Goal: Download file/media

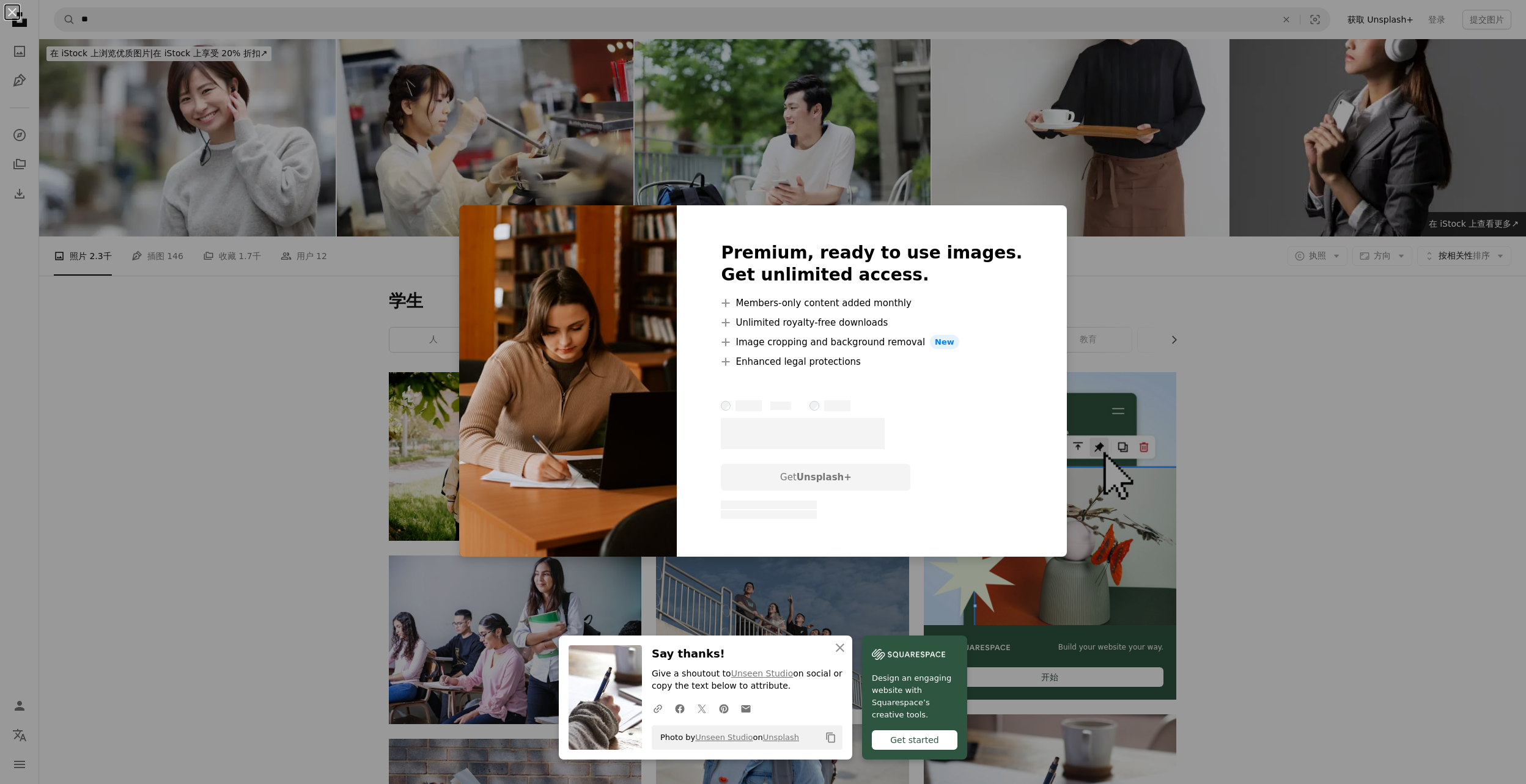
scroll to position [428, 0]
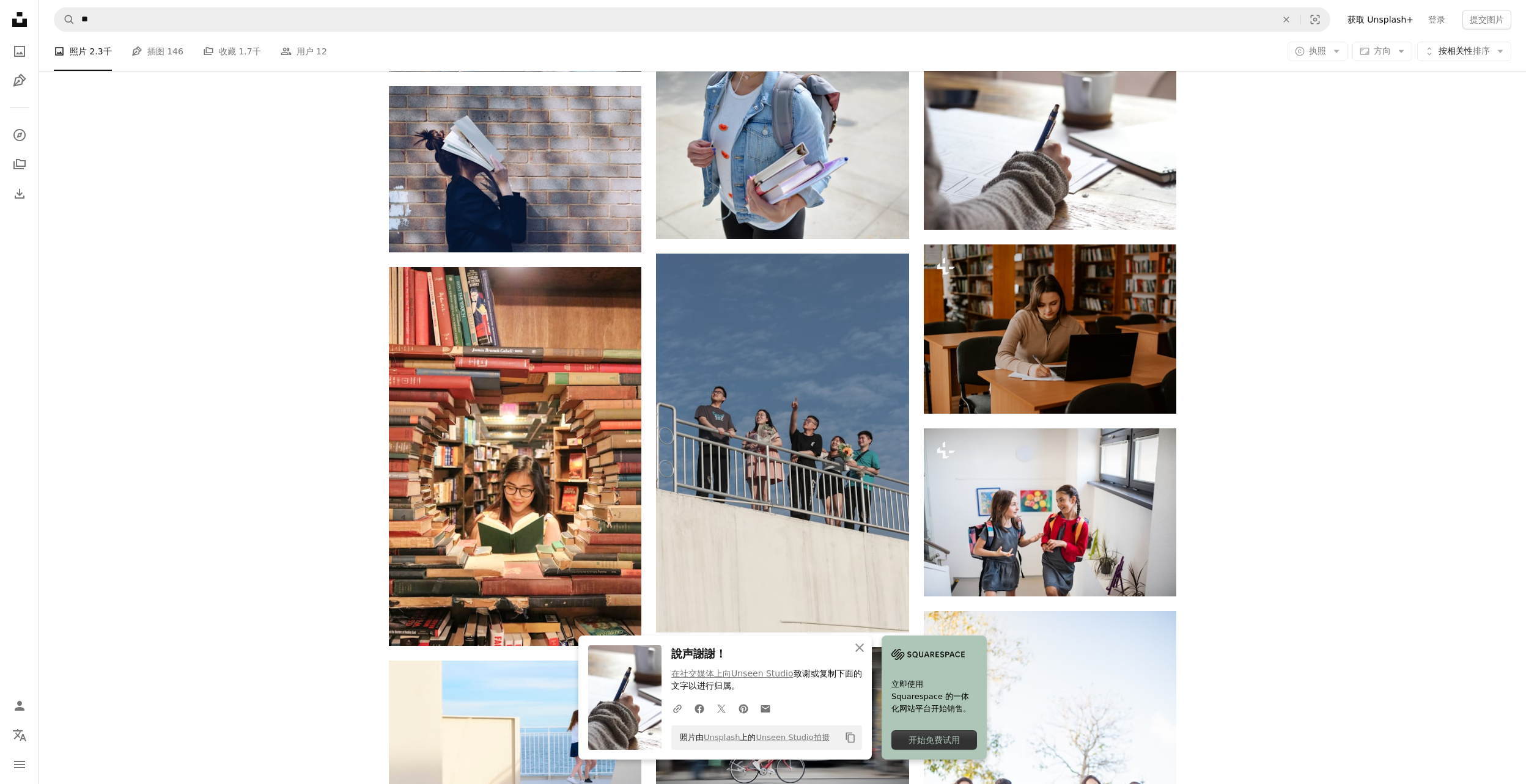
scroll to position [672, 0]
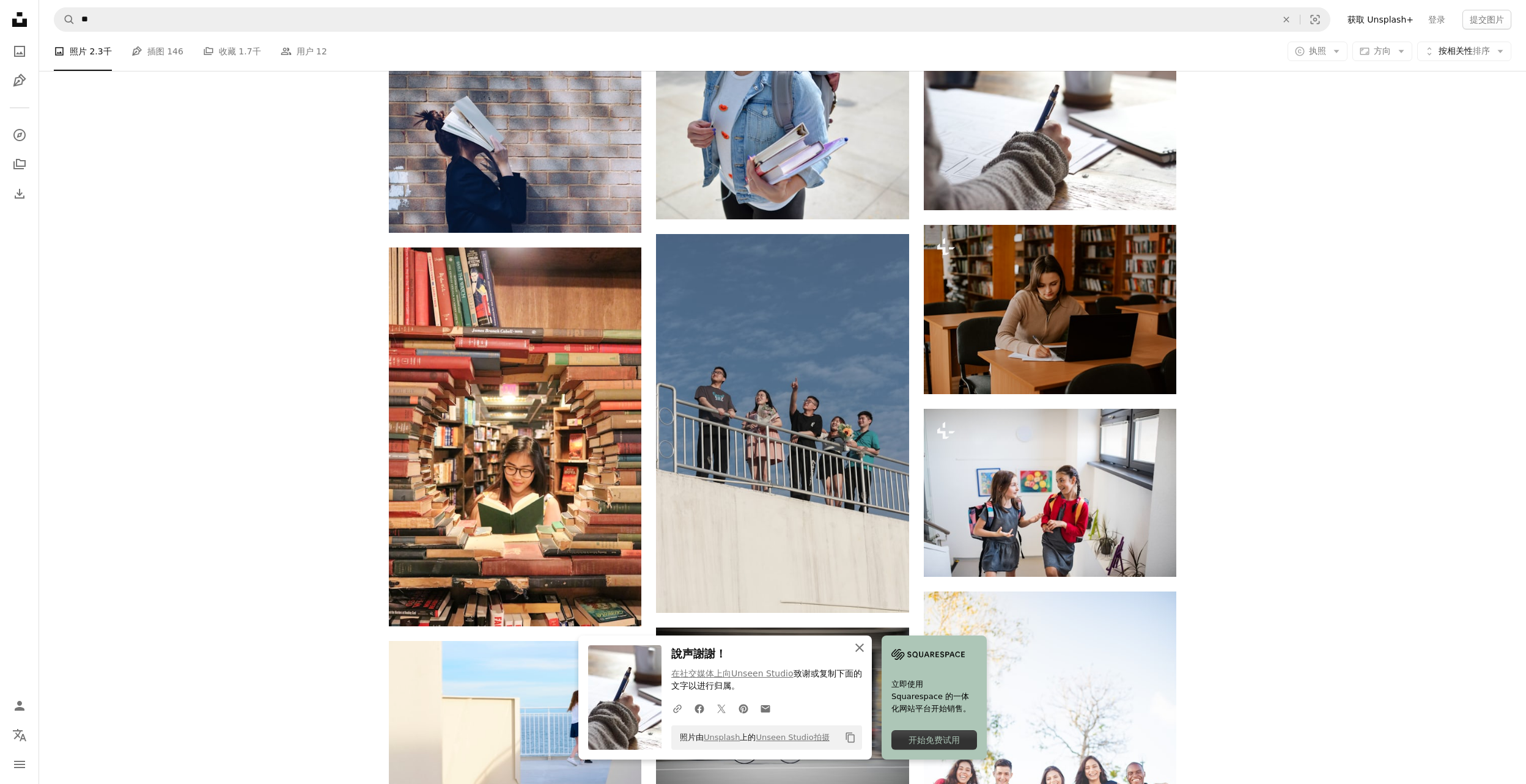
click at [859, 649] on icon "An X shape" at bounding box center [859, 647] width 15 height 15
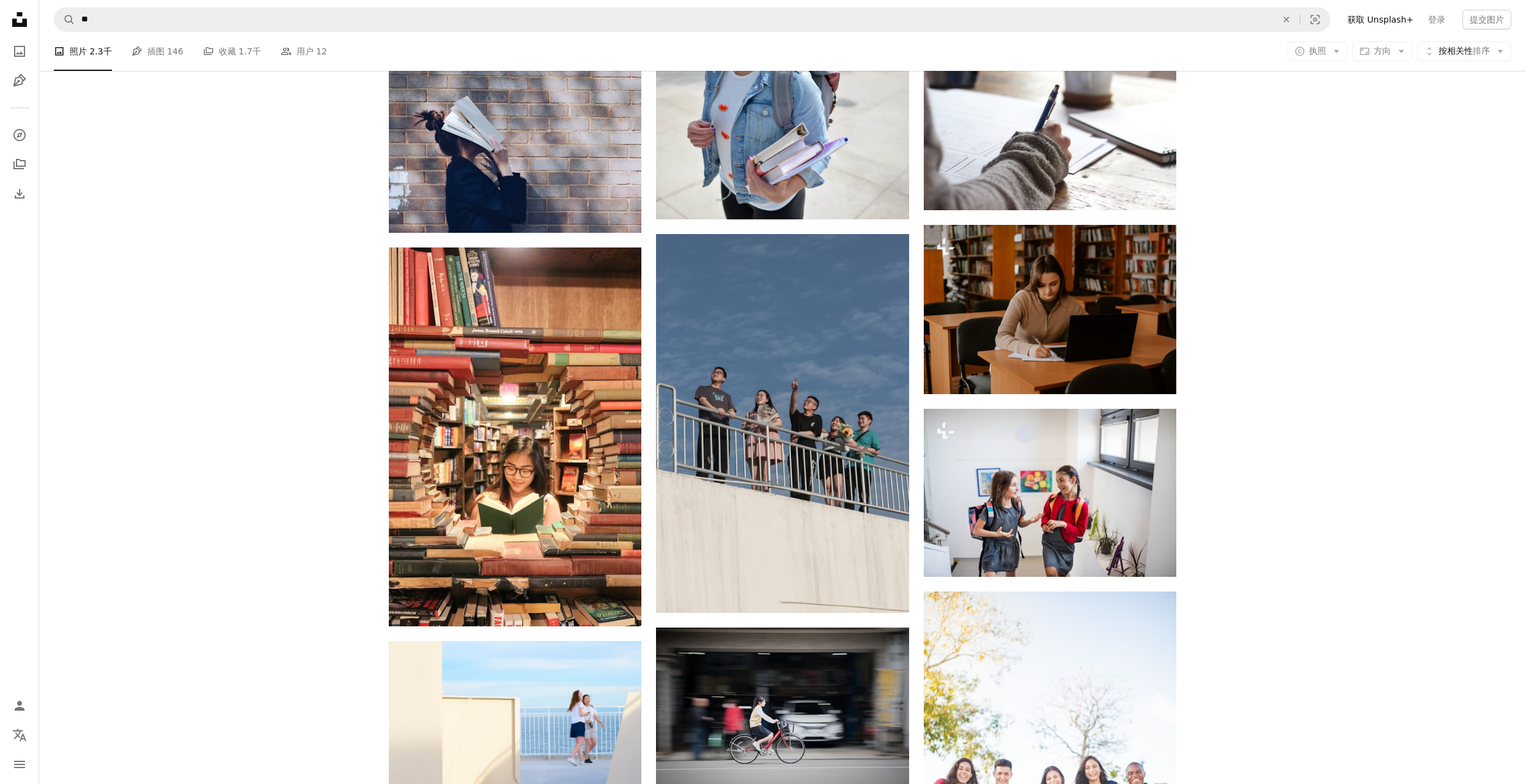
click at [1257, 494] on div "Plus sign for Unsplash+ A heart A plus sign [PERSON_NAME]娃 对于 Unsplash+ A lock …" at bounding box center [782, 688] width 1486 height 1977
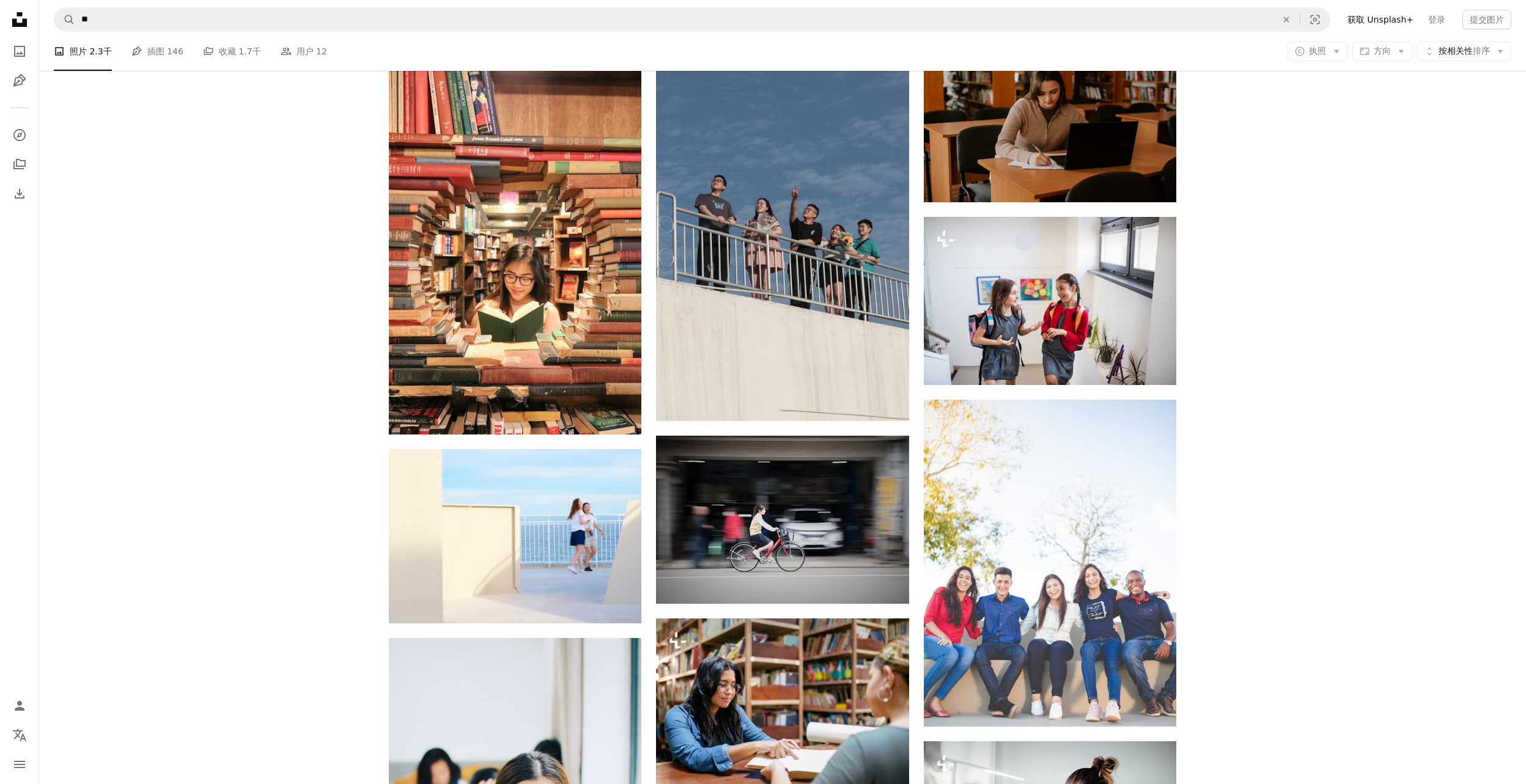
scroll to position [1039, 0]
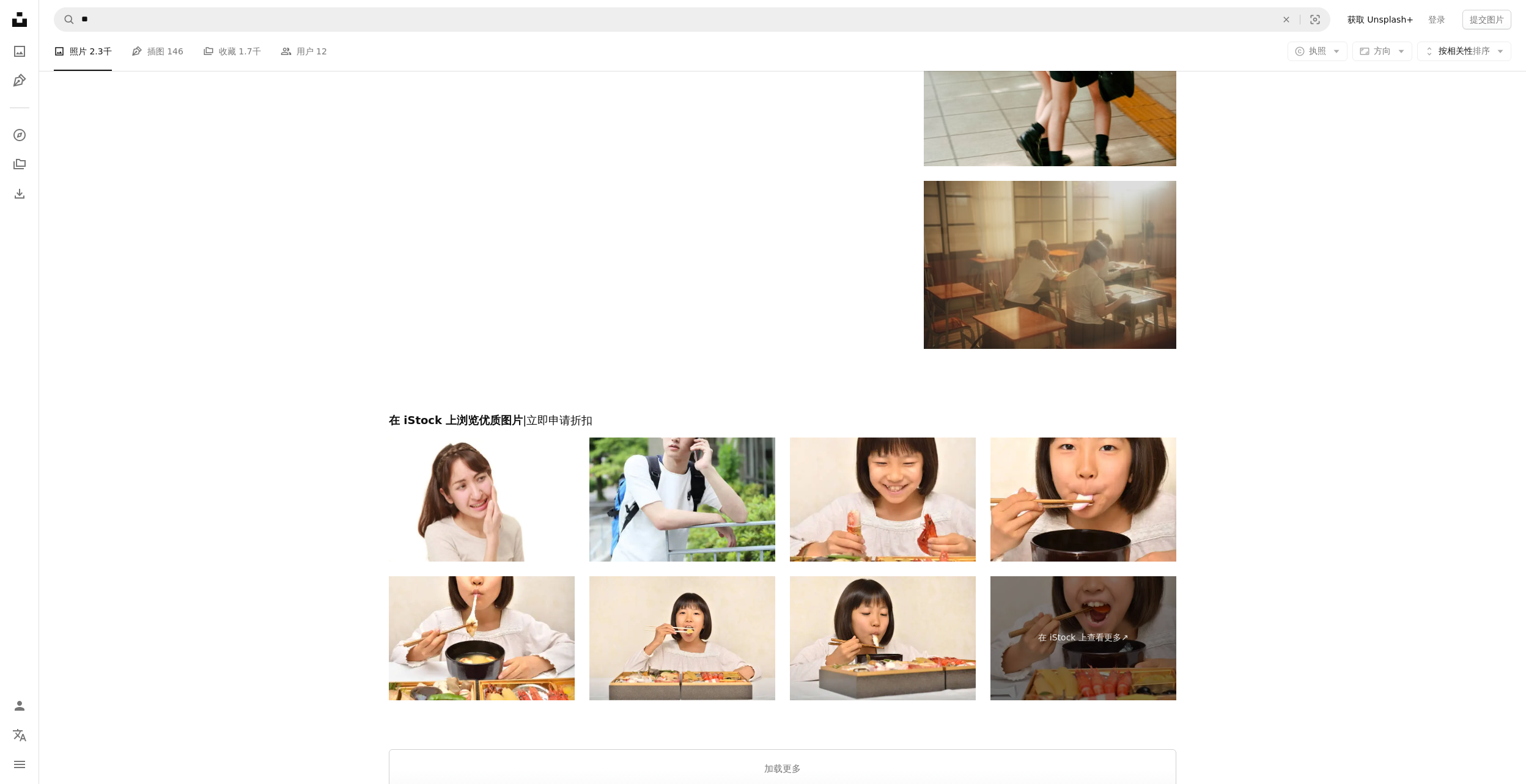
scroll to position [1894, 0]
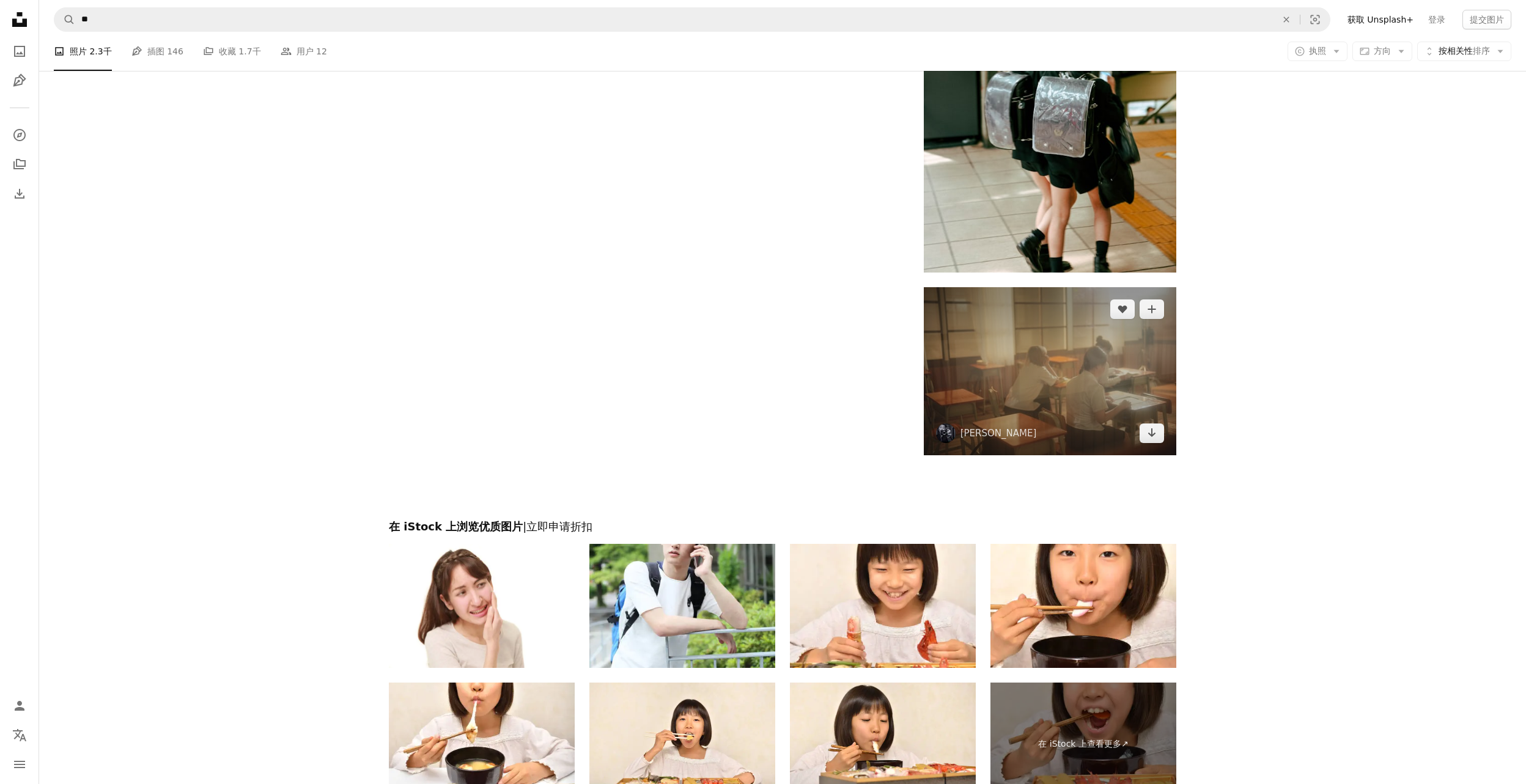
drag, startPoint x: 1202, startPoint y: 395, endPoint x: 993, endPoint y: 372, distance: 210.3
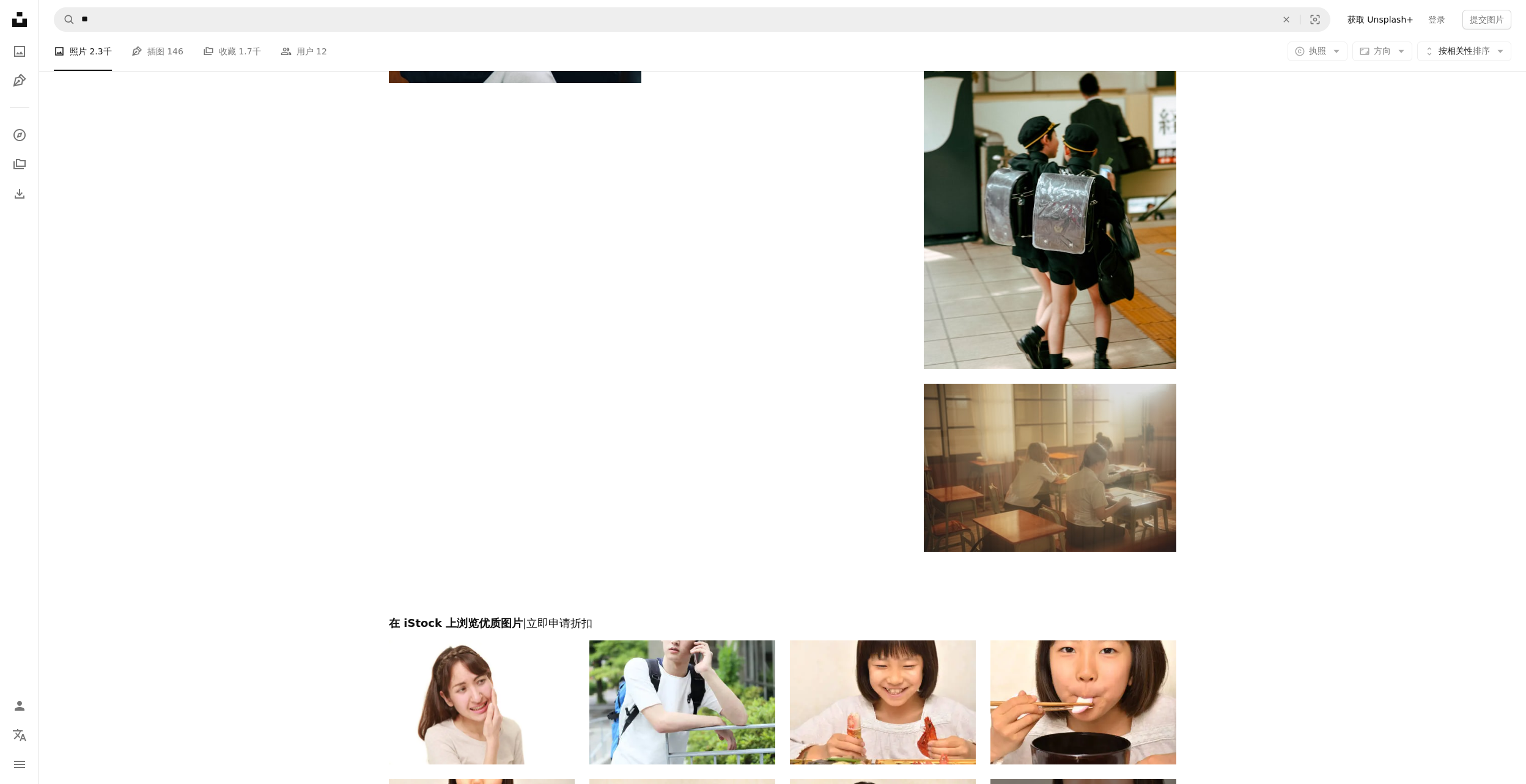
scroll to position [1589, 0]
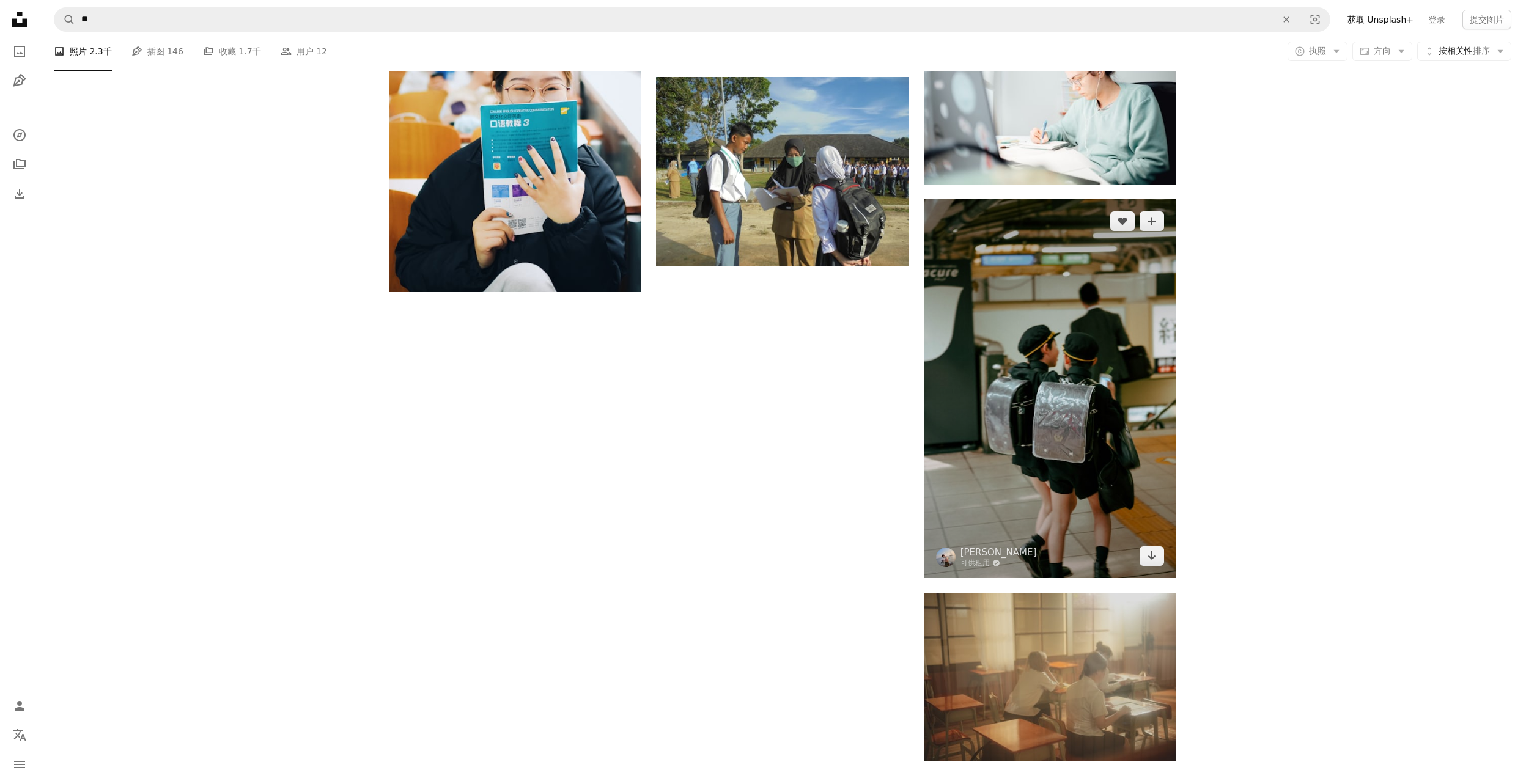
drag, startPoint x: 1259, startPoint y: 394, endPoint x: 1067, endPoint y: 398, distance: 192.0
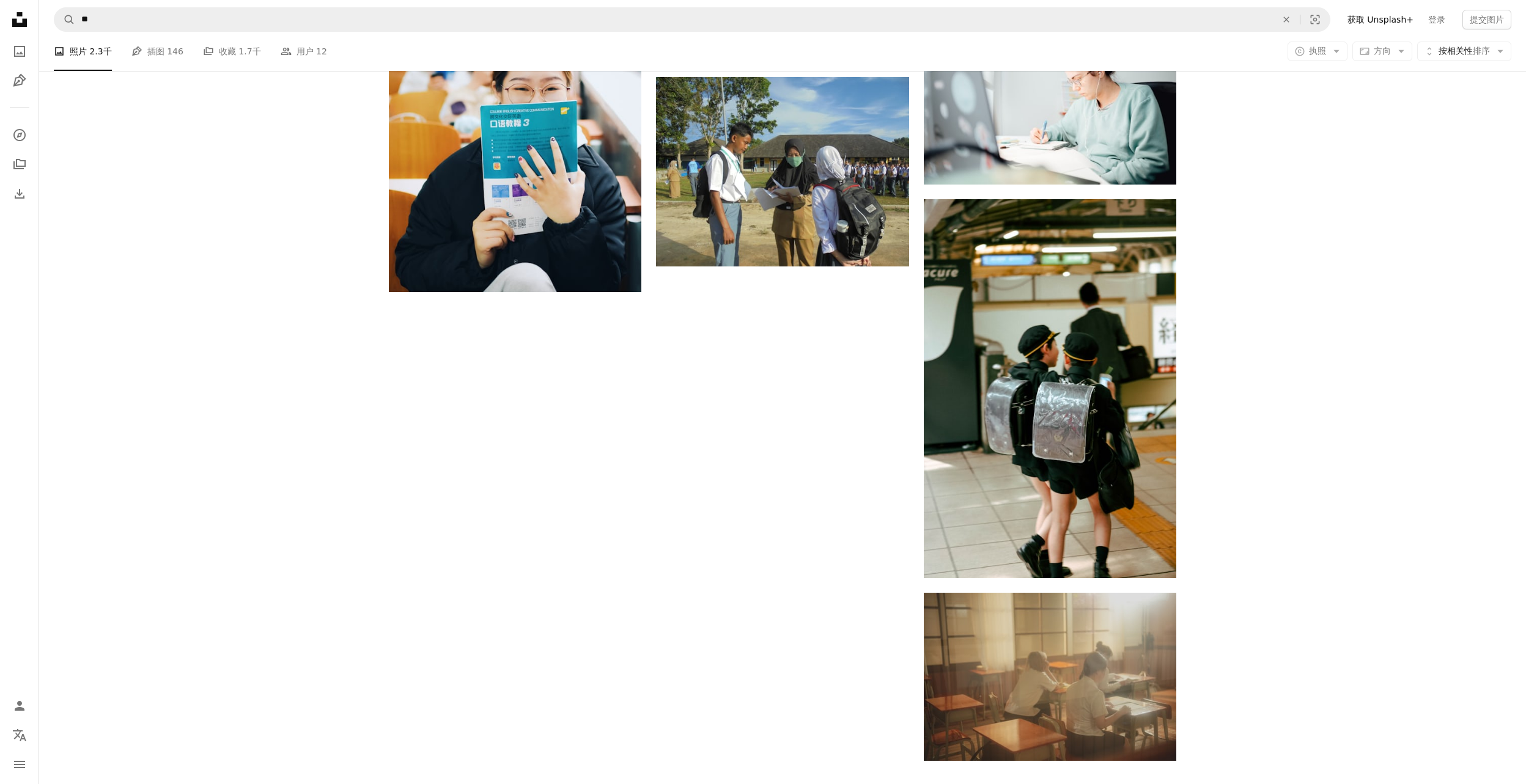
drag, startPoint x: 1263, startPoint y: 425, endPoint x: 858, endPoint y: 447, distance: 405.6
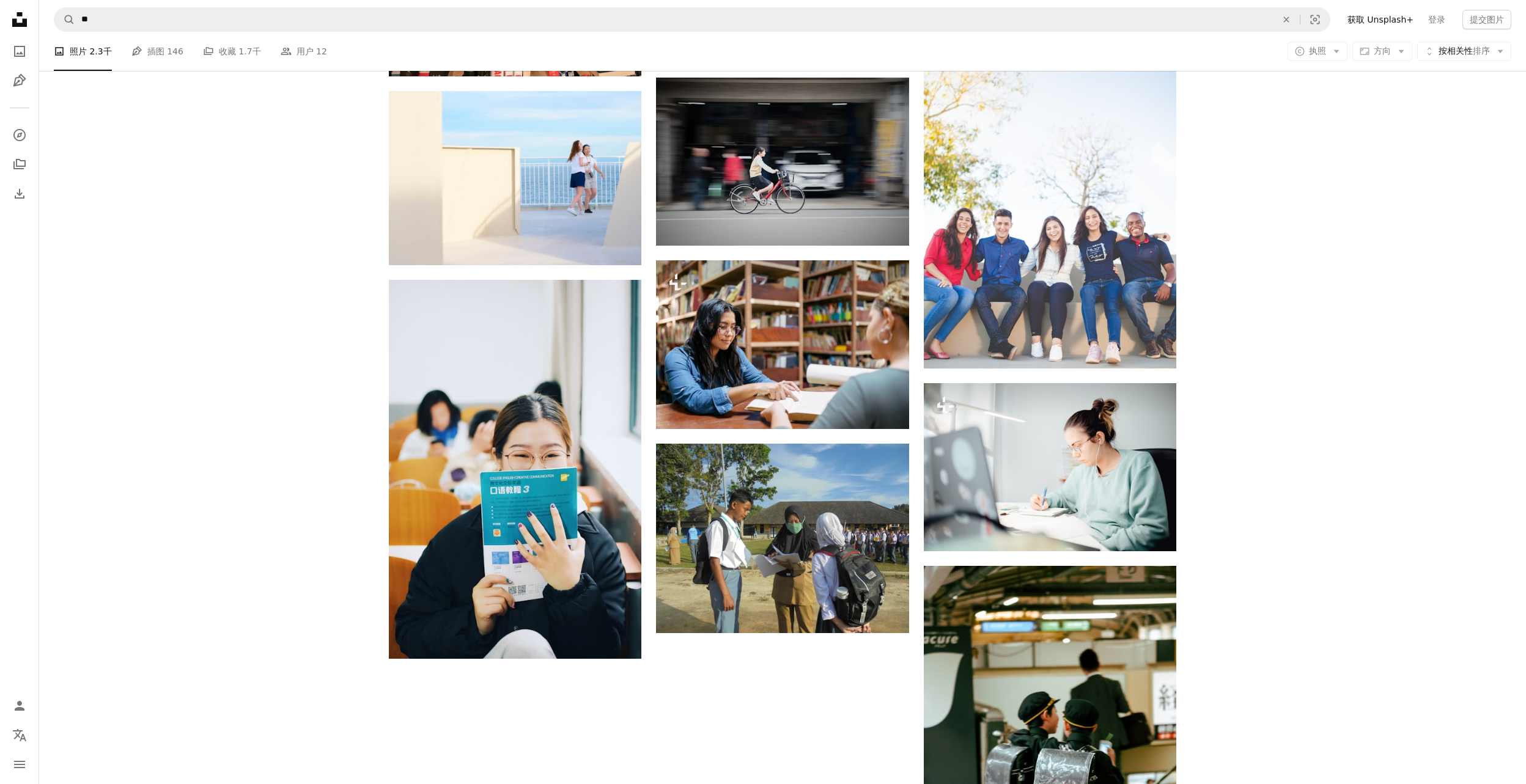
scroll to position [1222, 0]
drag, startPoint x: 1094, startPoint y: 441, endPoint x: 1248, endPoint y: 444, distance: 154.0
click at [965, 461] on div "Plus sign for Unsplash+ A heart A plus sign [PERSON_NAME]娃 对于 Unsplash+ A lock …" at bounding box center [782, 138] width 1486 height 1977
drag, startPoint x: 1326, startPoint y: 376, endPoint x: 1310, endPoint y: 372, distance: 16.5
click at [1328, 375] on div "Plus sign for Unsplash+ A heart A plus sign [PERSON_NAME]娃 对于 Unsplash+ A lock …" at bounding box center [782, 138] width 1486 height 1977
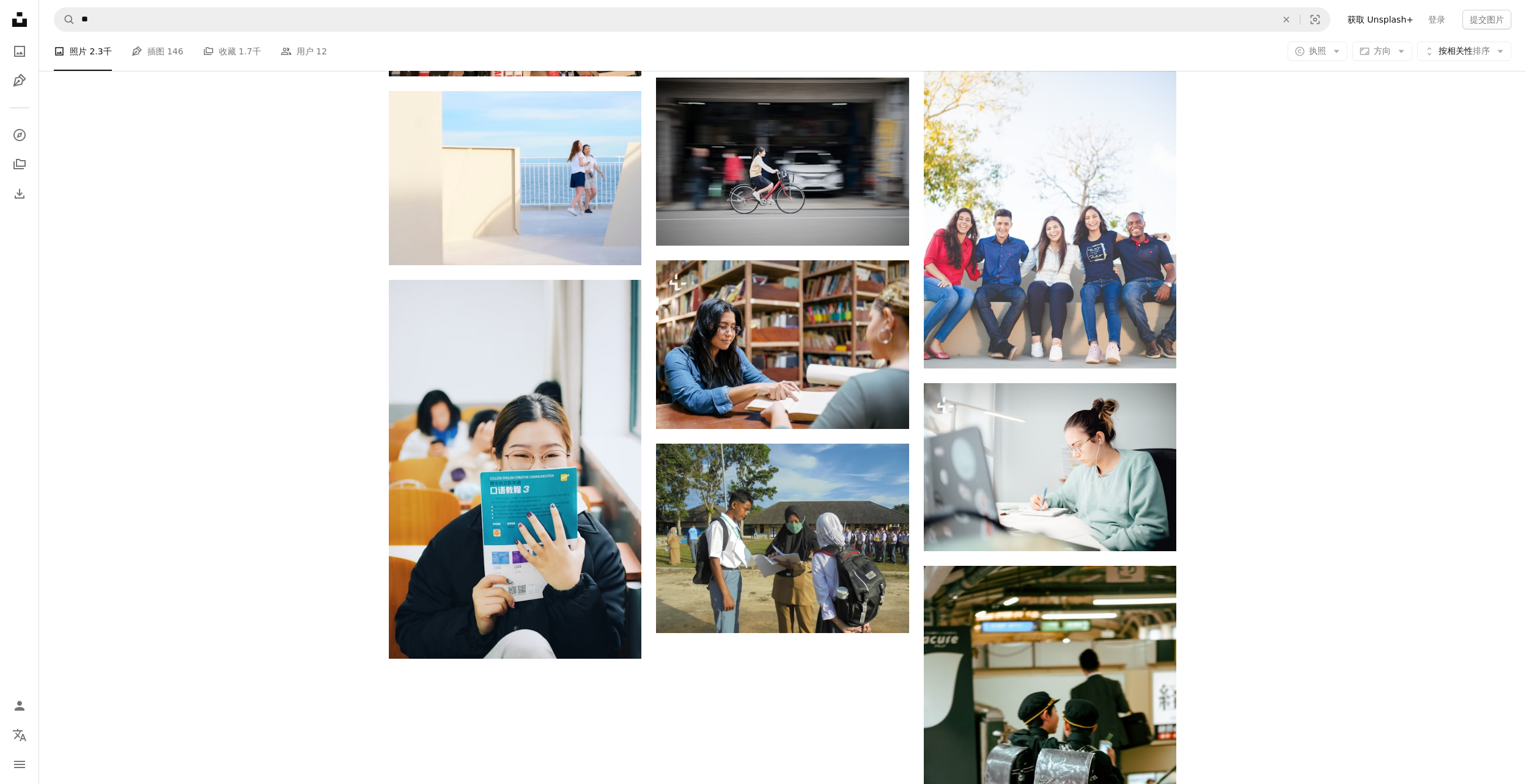
click at [1301, 391] on div "Plus sign for Unsplash+ A heart A plus sign [PERSON_NAME]娃 对于 Unsplash+ A lock …" at bounding box center [782, 138] width 1486 height 1977
click at [1273, 475] on div "Plus sign for Unsplash+ A heart A plus sign [PERSON_NAME]娃 对于 Unsplash+ A lock …" at bounding box center [782, 138] width 1486 height 1977
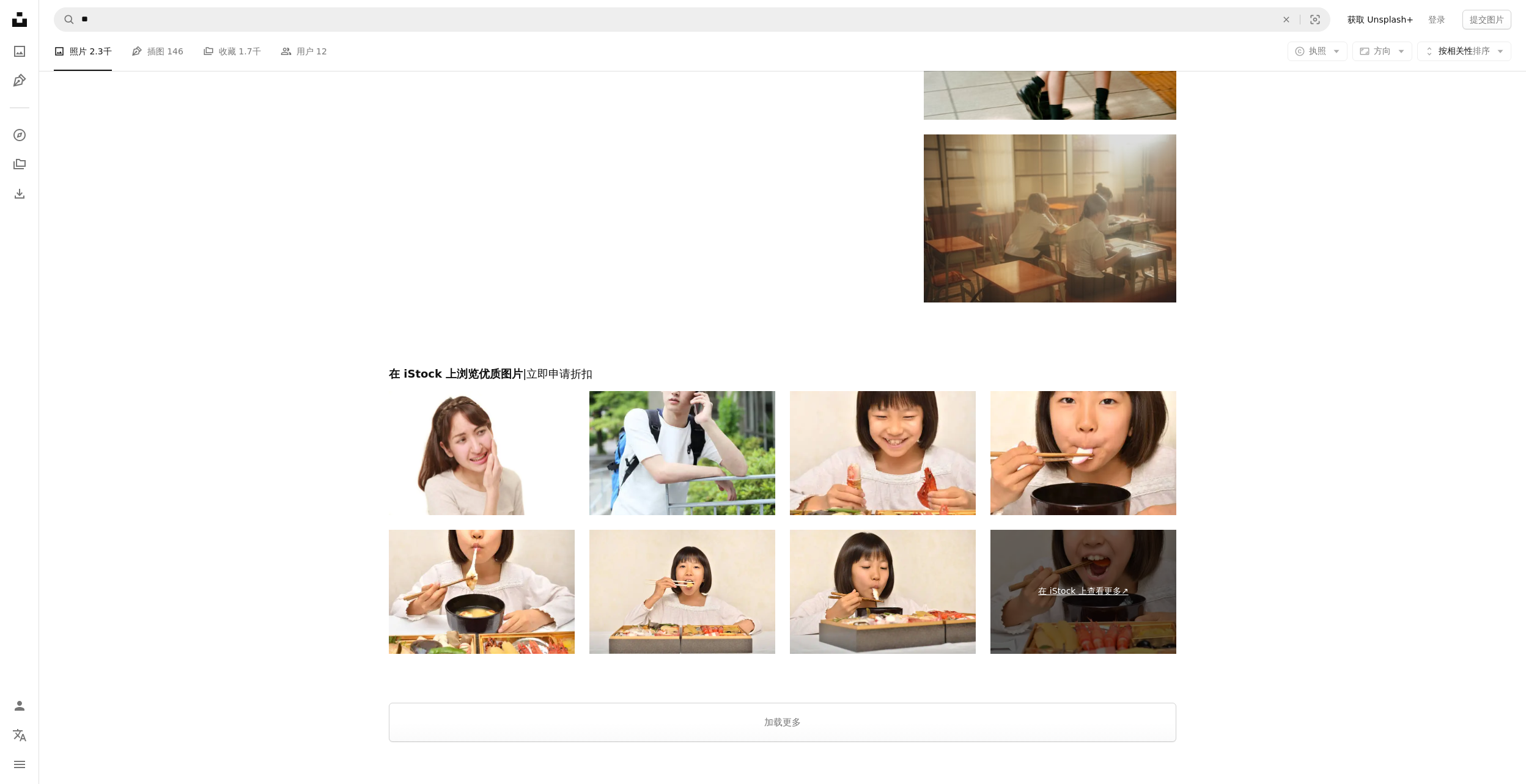
scroll to position [2145, 0]
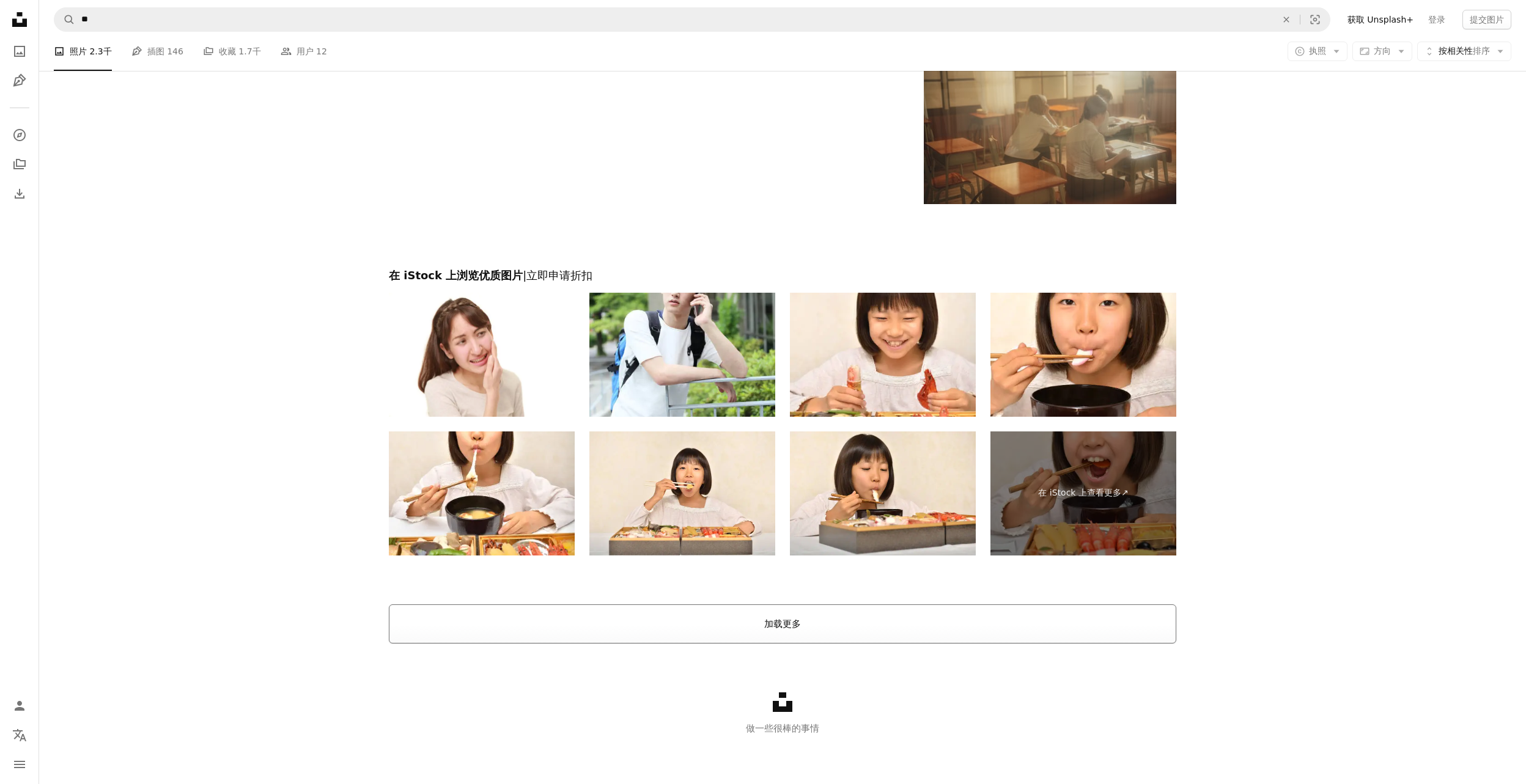
click at [889, 630] on button "加载更多" at bounding box center [782, 623] width 787 height 39
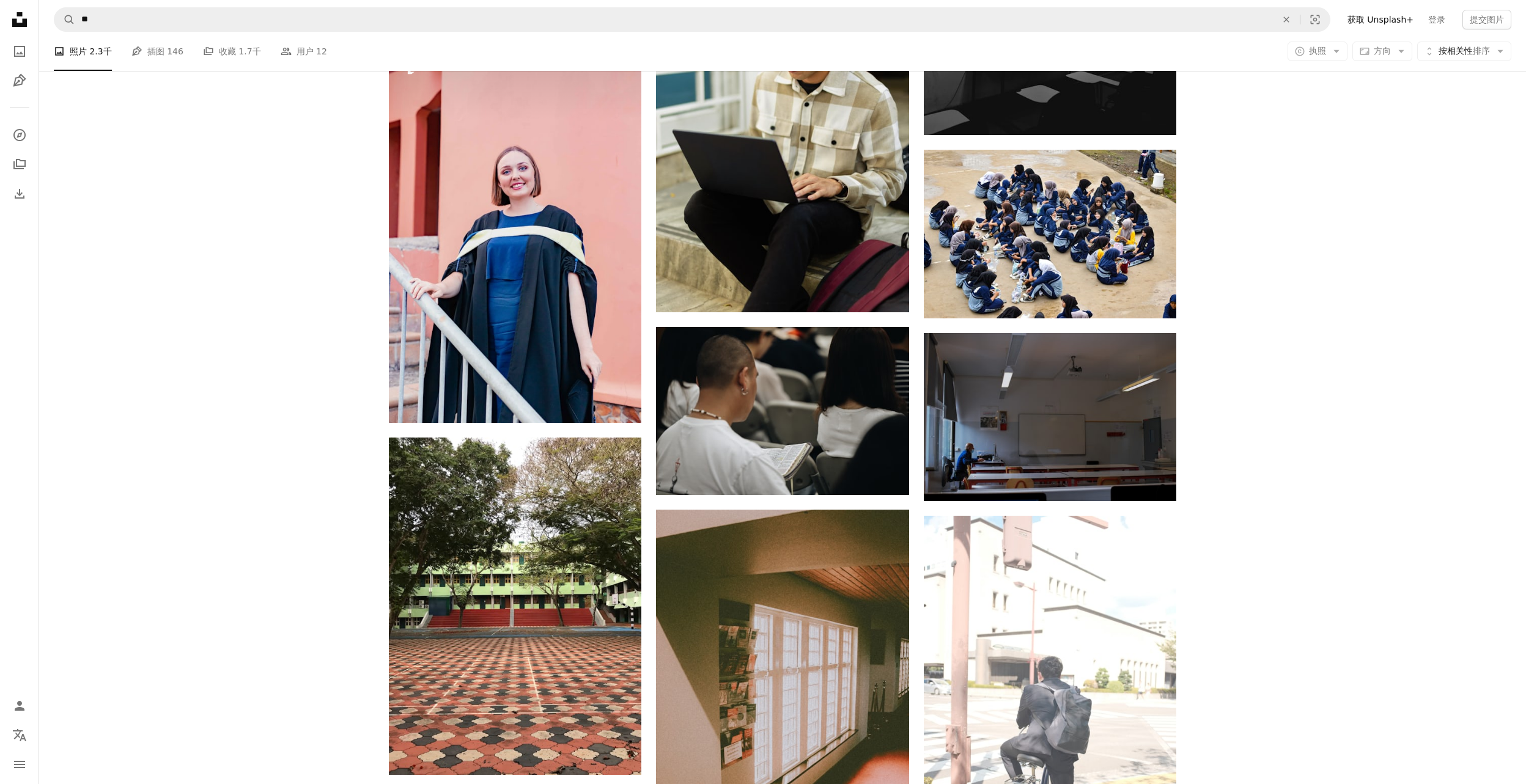
scroll to position [9231, 0]
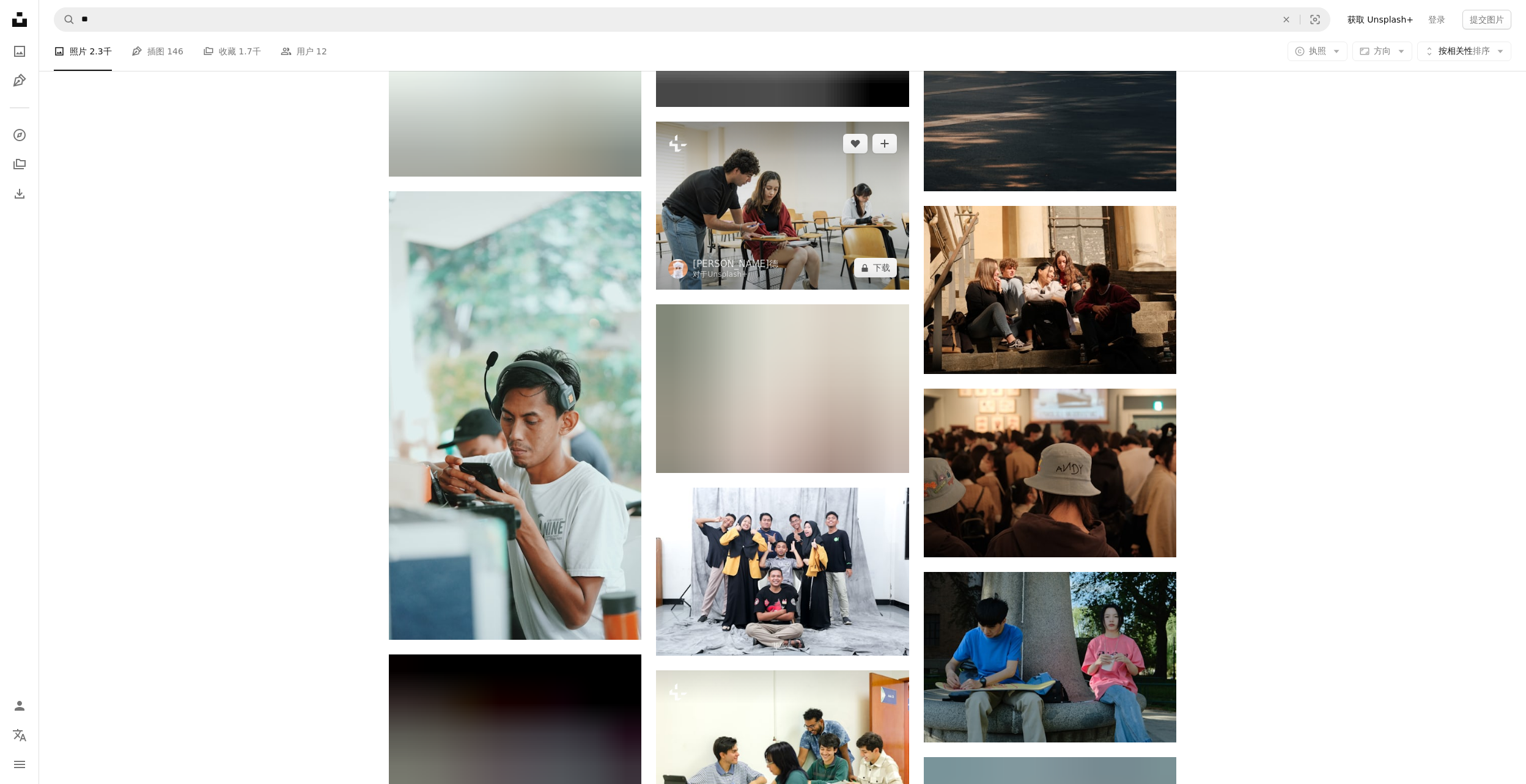
scroll to position [32201, 0]
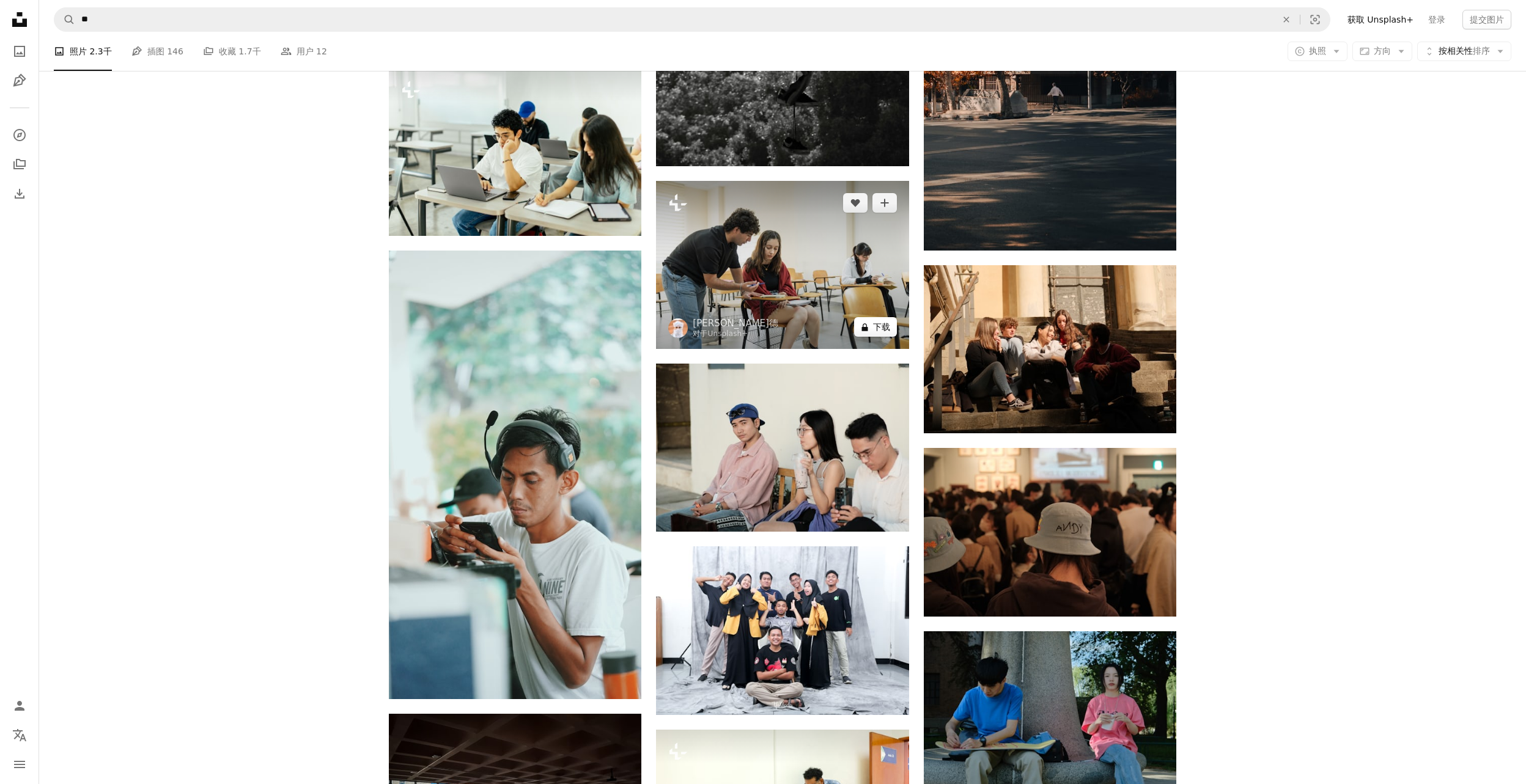
click at [879, 332] on font "下载" at bounding box center [882, 327] width 17 height 10
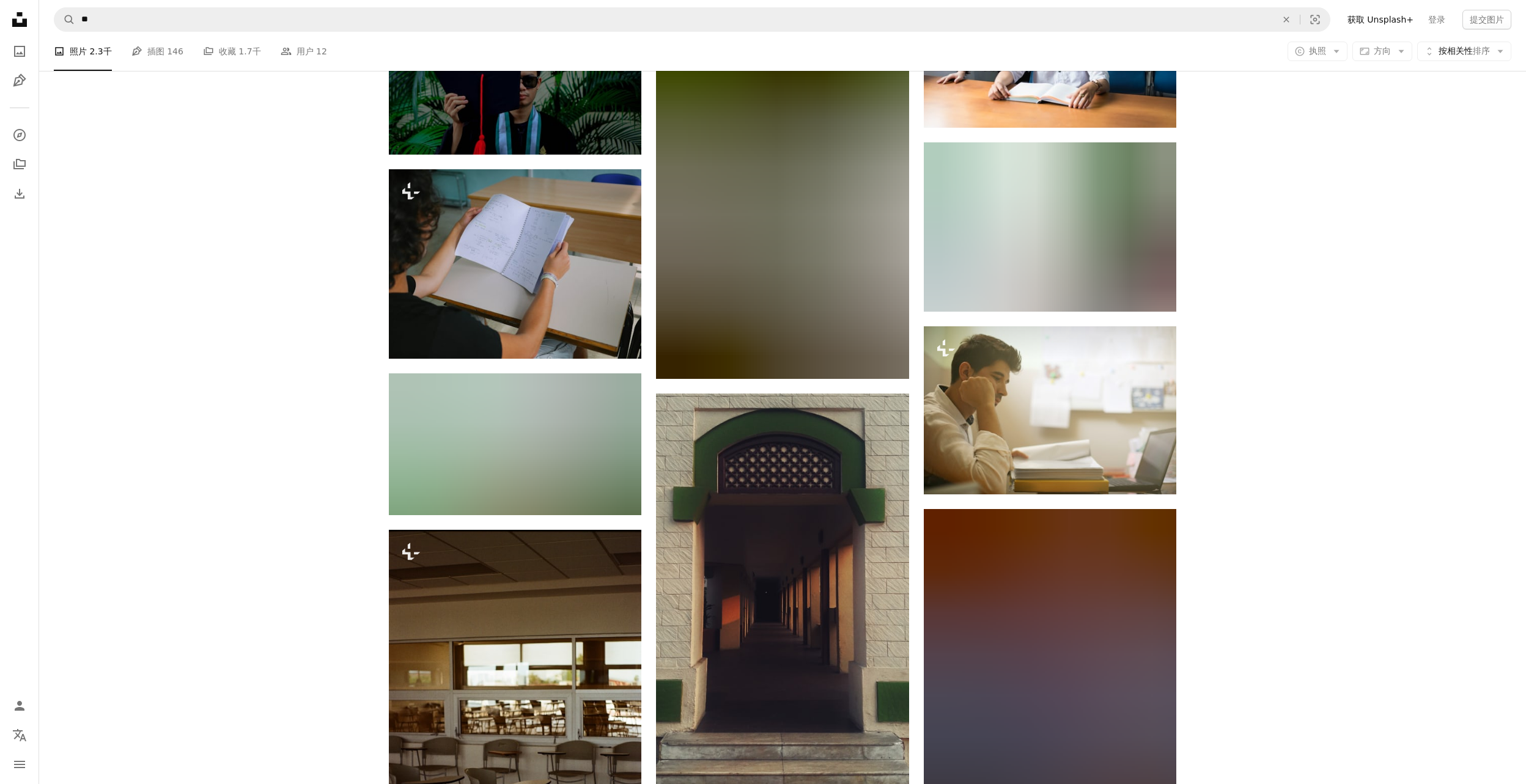
scroll to position [34435, 0]
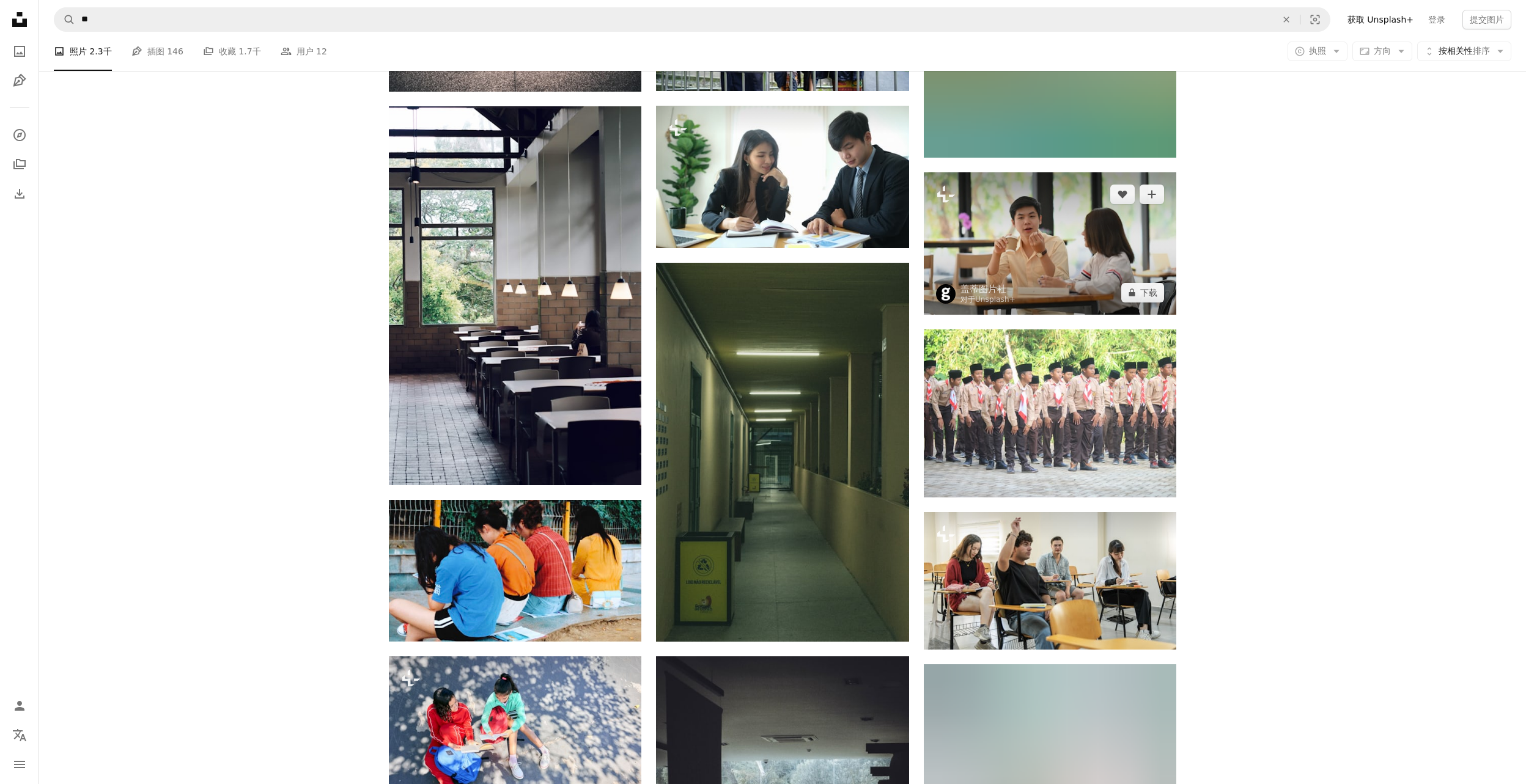
scroll to position [36756, 0]
